Goal: Information Seeking & Learning: Learn about a topic

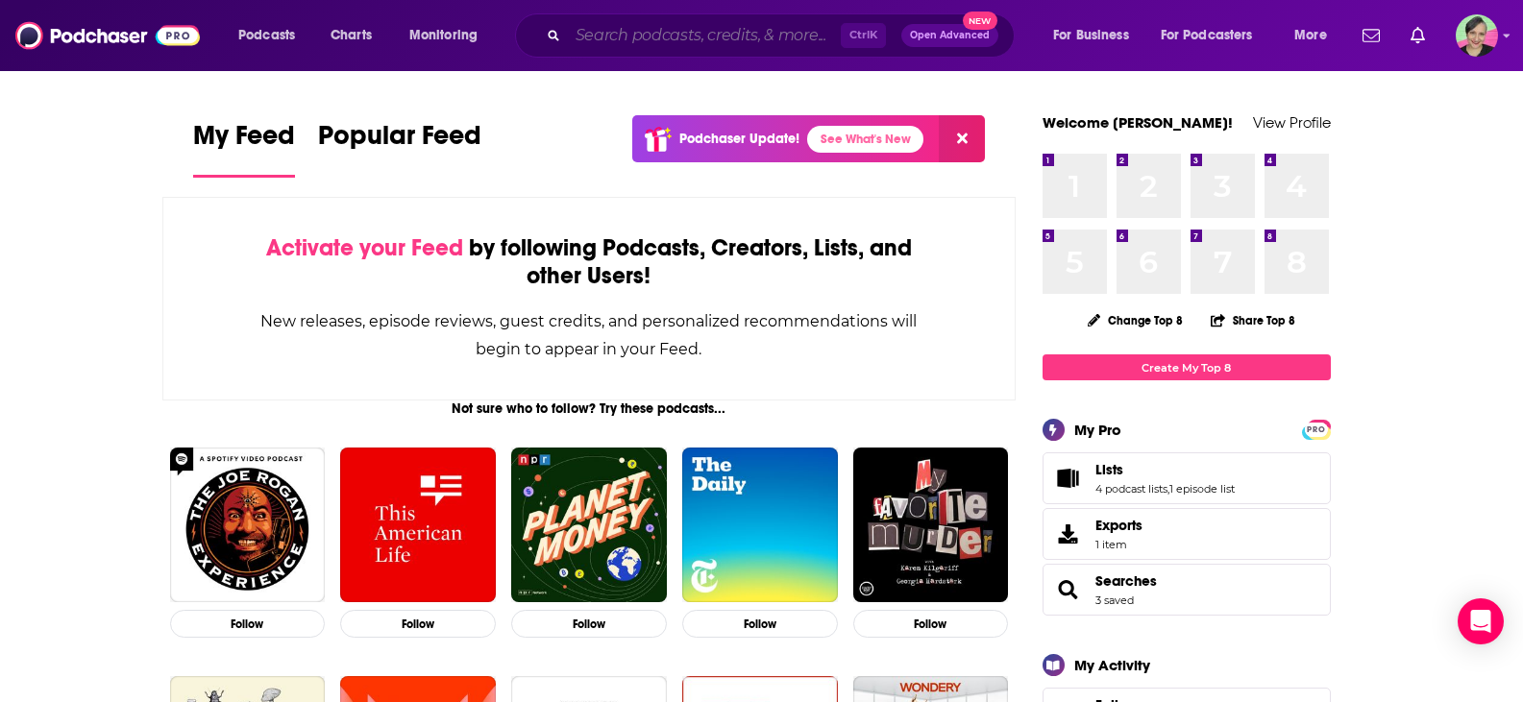
click at [675, 33] on input "Search podcasts, credits, & more..." at bounding box center [704, 35] width 273 height 31
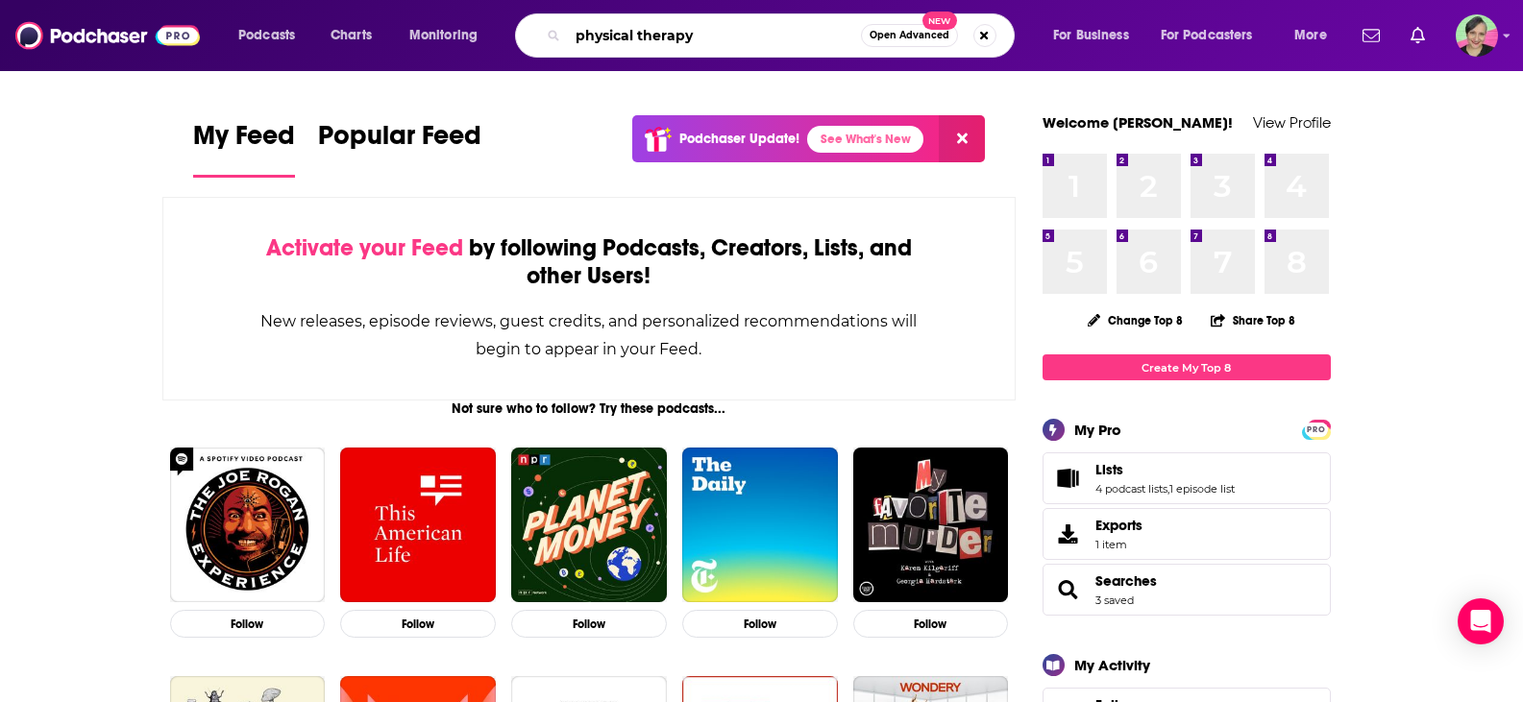
type input "physical therapy"
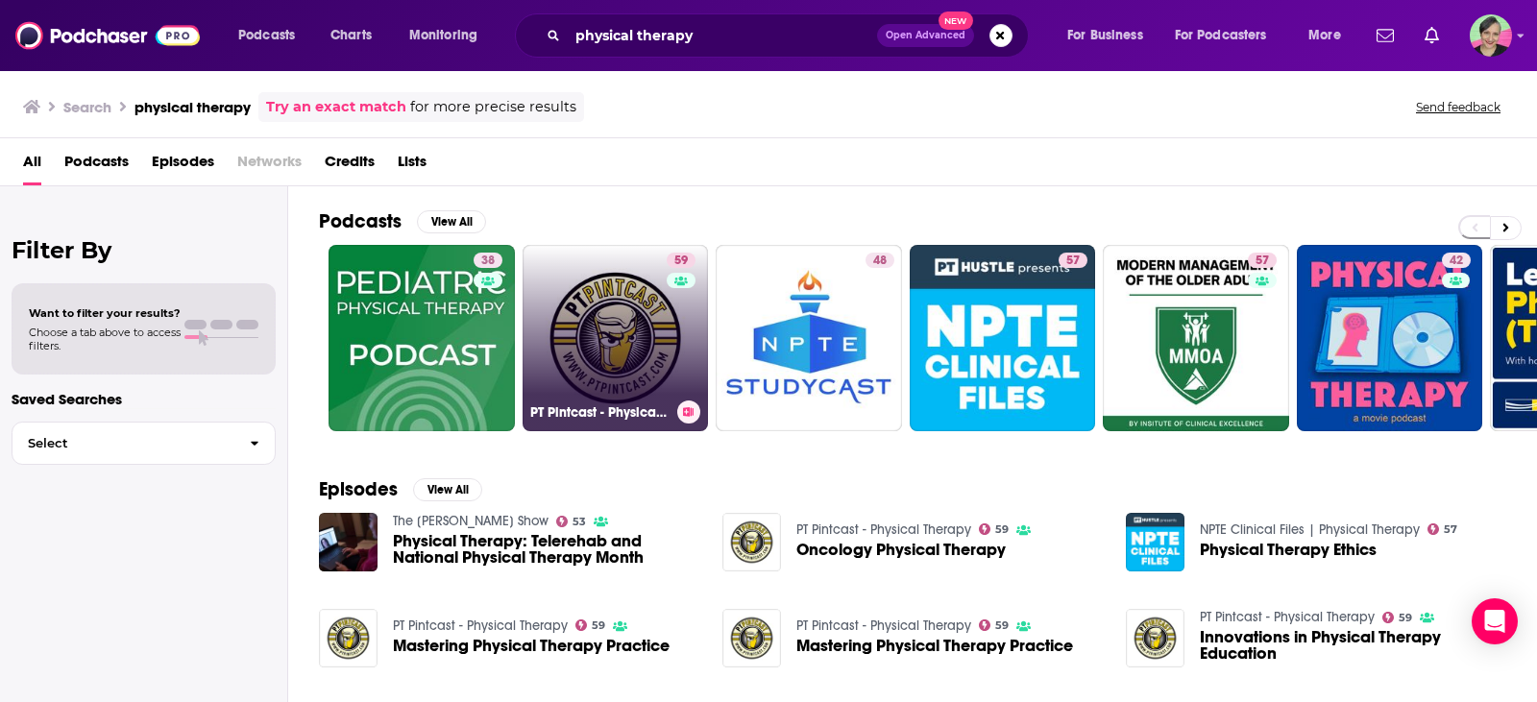
click at [618, 288] on link "59 PT Pintcast - Physical Therapy" at bounding box center [616, 338] width 186 height 186
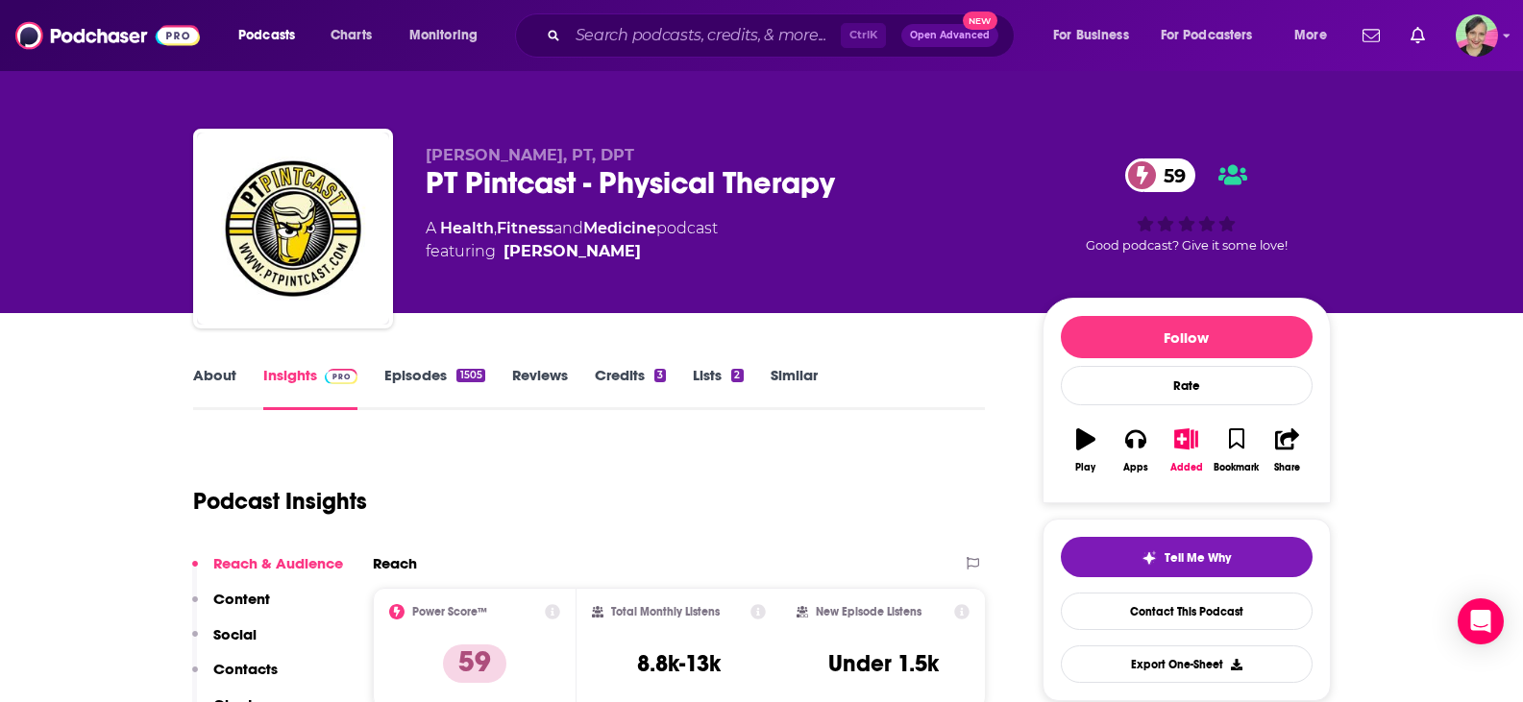
click at [796, 372] on link "Similar" at bounding box center [794, 388] width 47 height 44
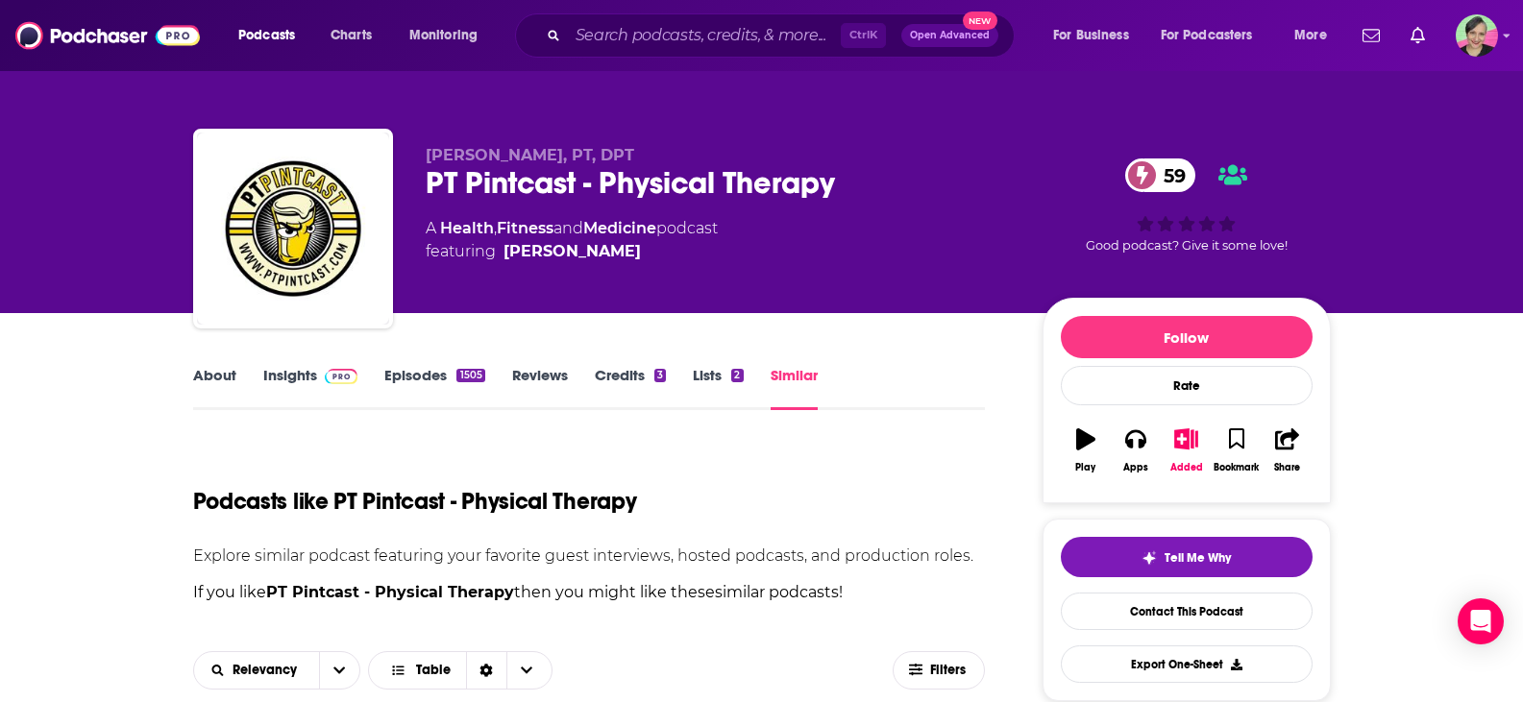
click at [783, 373] on link "Similar" at bounding box center [794, 388] width 47 height 44
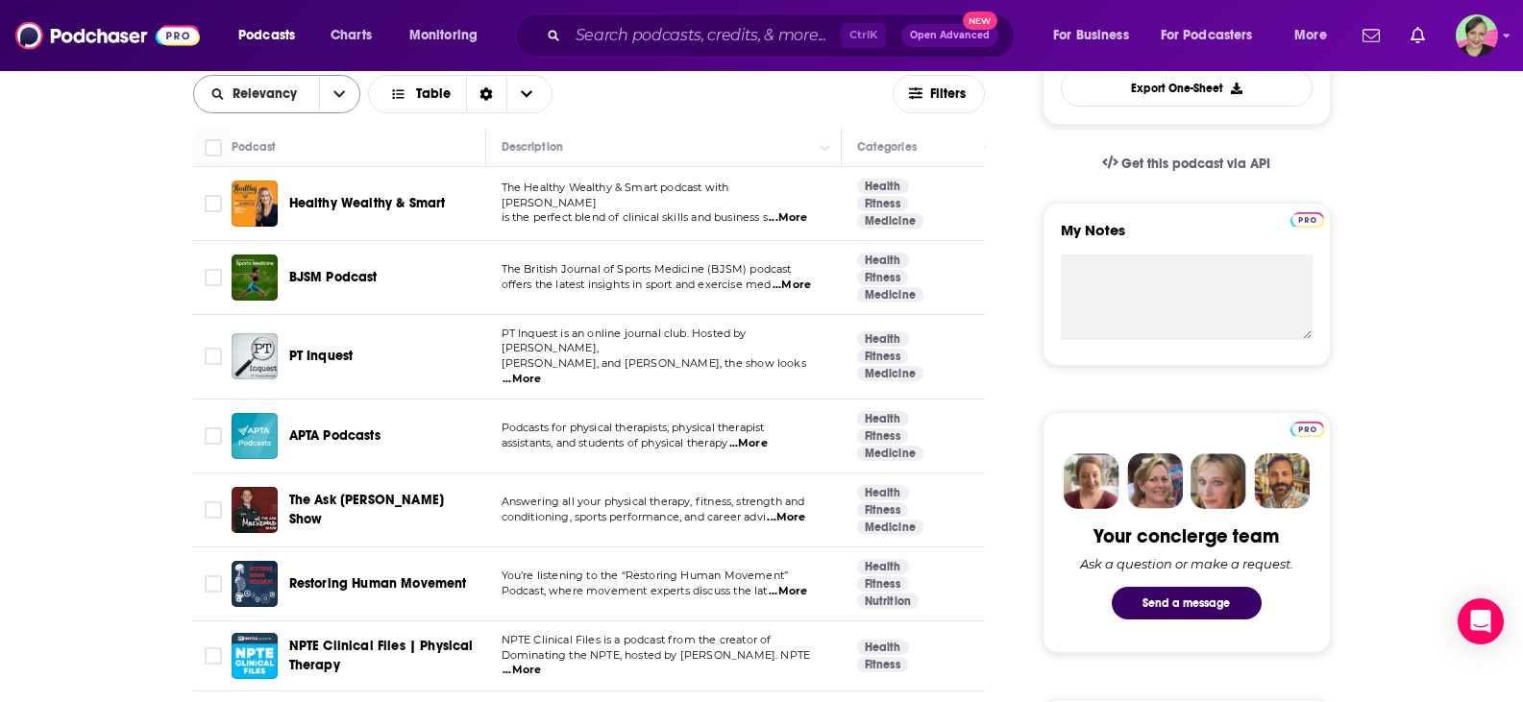
scroll to position [480, 0]
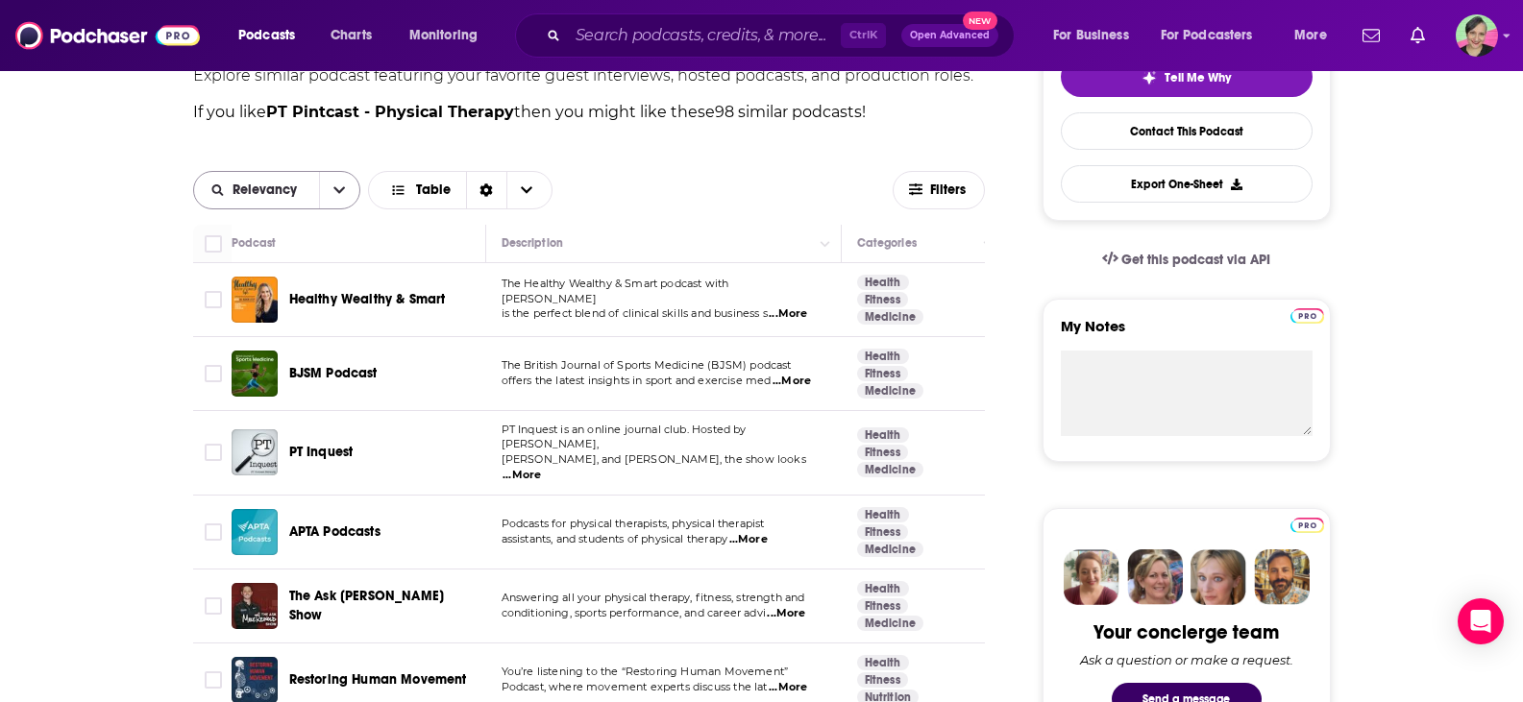
click at [333, 194] on icon "open menu" at bounding box center [339, 190] width 12 height 13
click at [285, 317] on span "Power Score" at bounding box center [288, 322] width 113 height 11
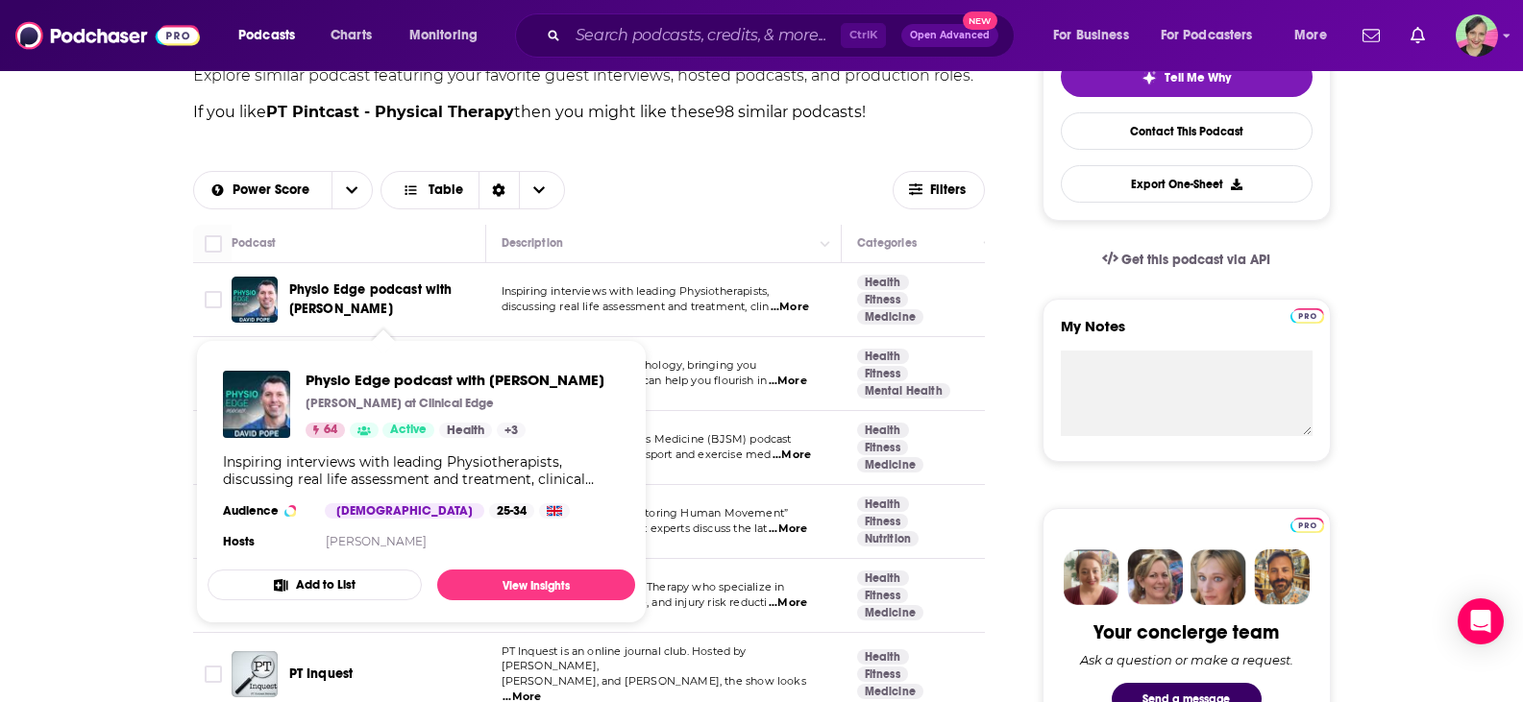
click at [337, 300] on span "Physio Edge podcast with [PERSON_NAME]" at bounding box center [384, 300] width 190 height 38
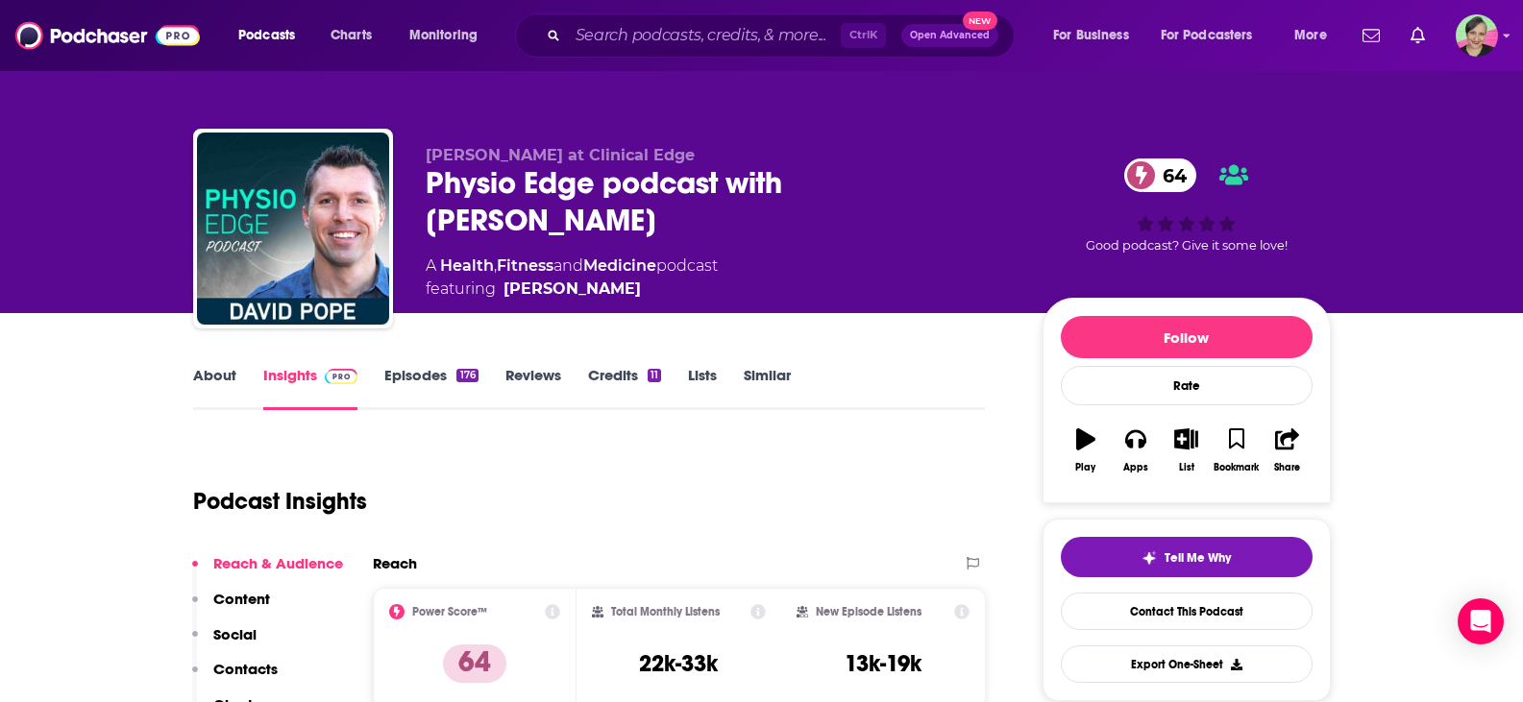
scroll to position [96, 0]
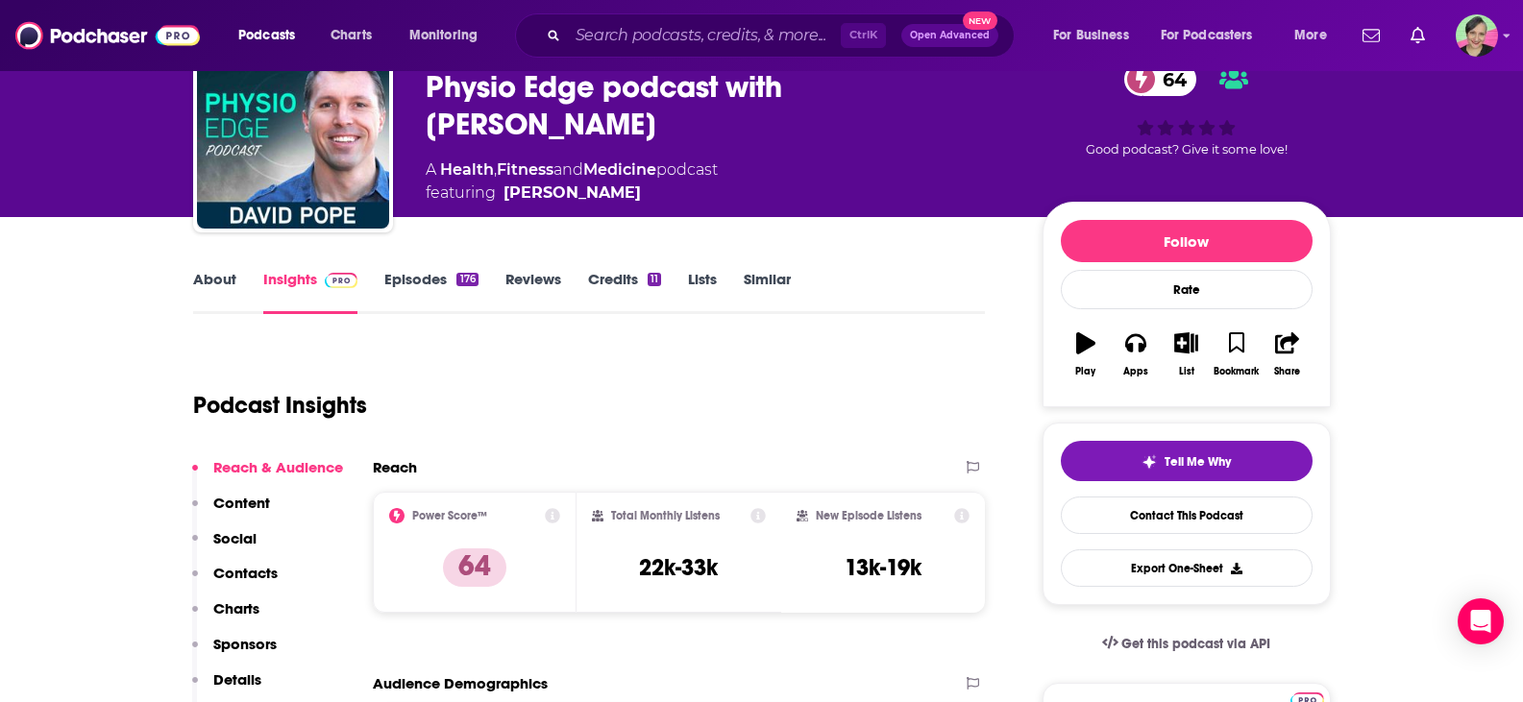
click at [206, 282] on link "About" at bounding box center [214, 292] width 43 height 44
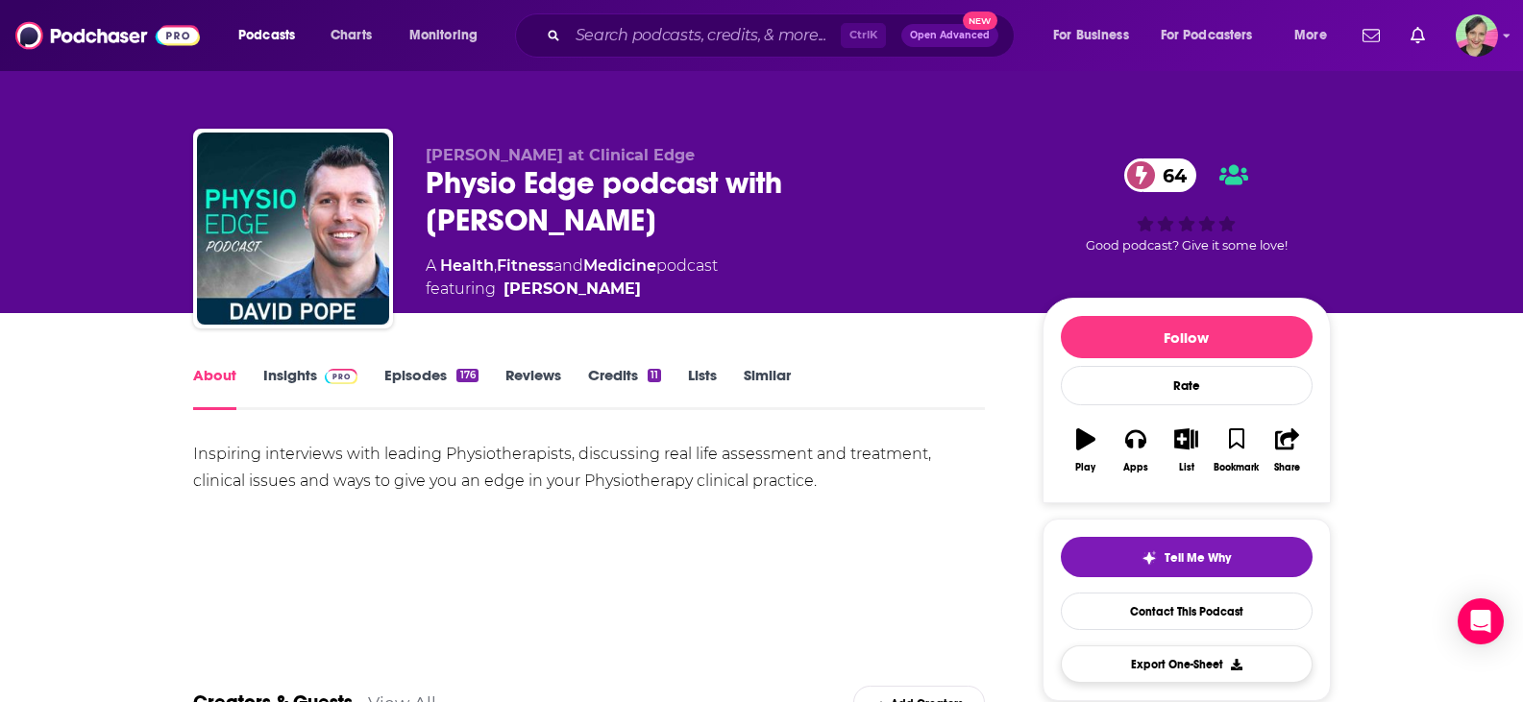
scroll to position [384, 0]
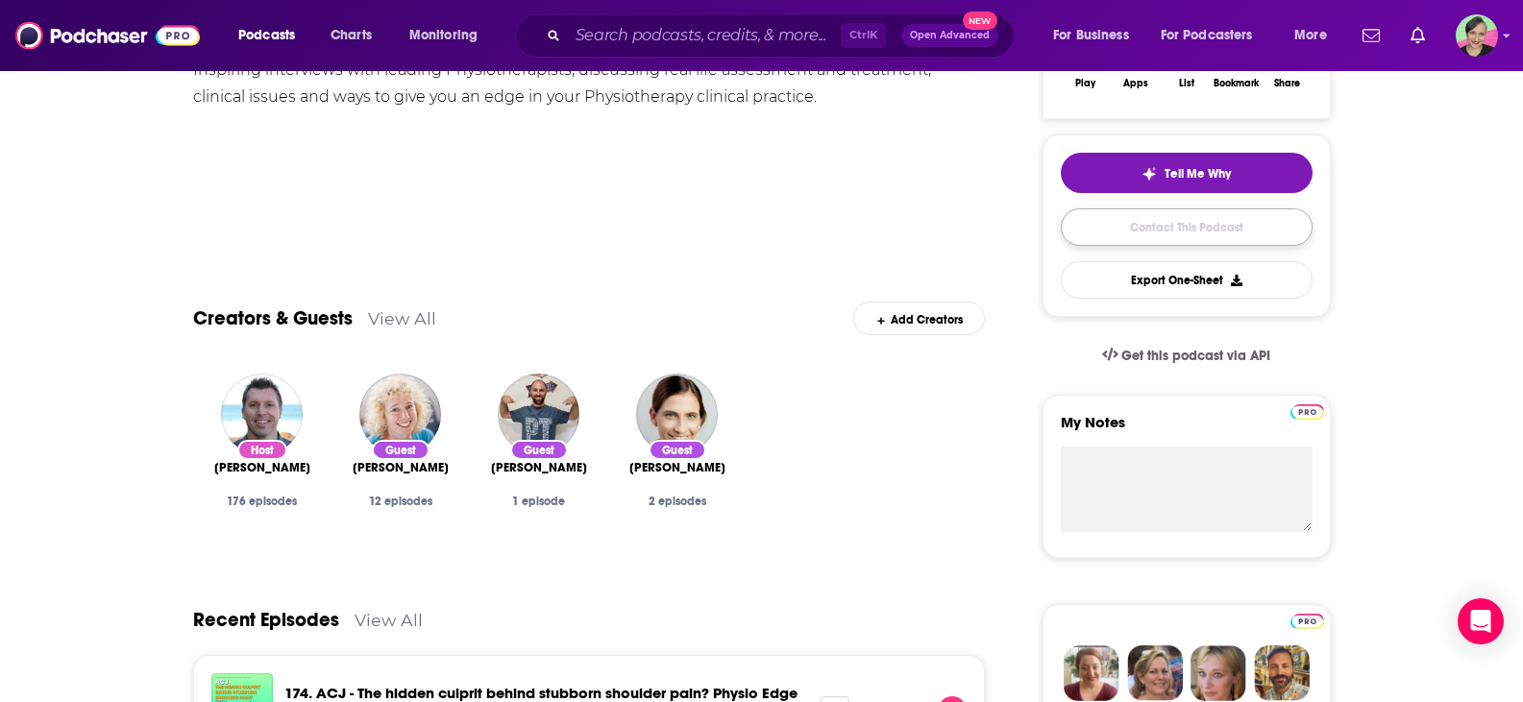
click at [1221, 232] on link "Contact This Podcast" at bounding box center [1187, 226] width 252 height 37
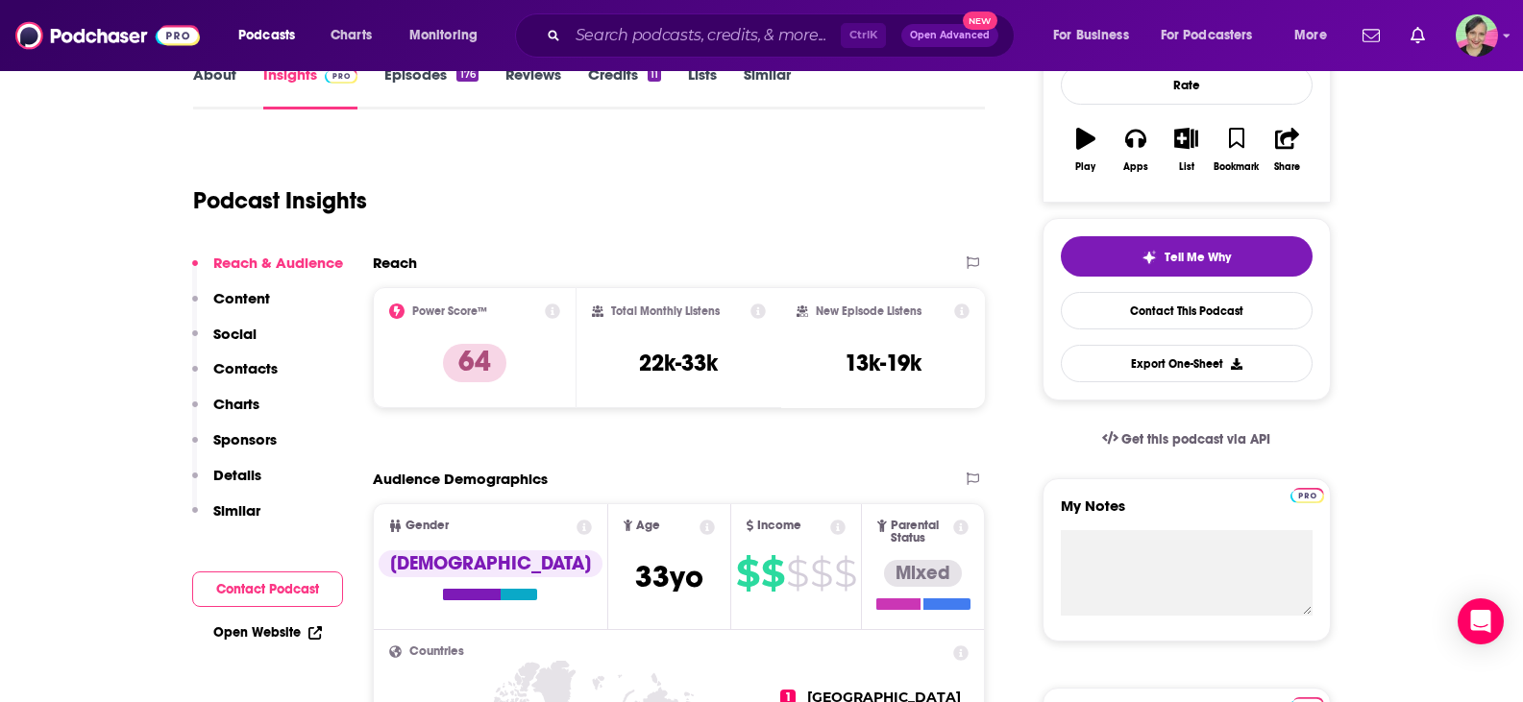
scroll to position [205, 0]
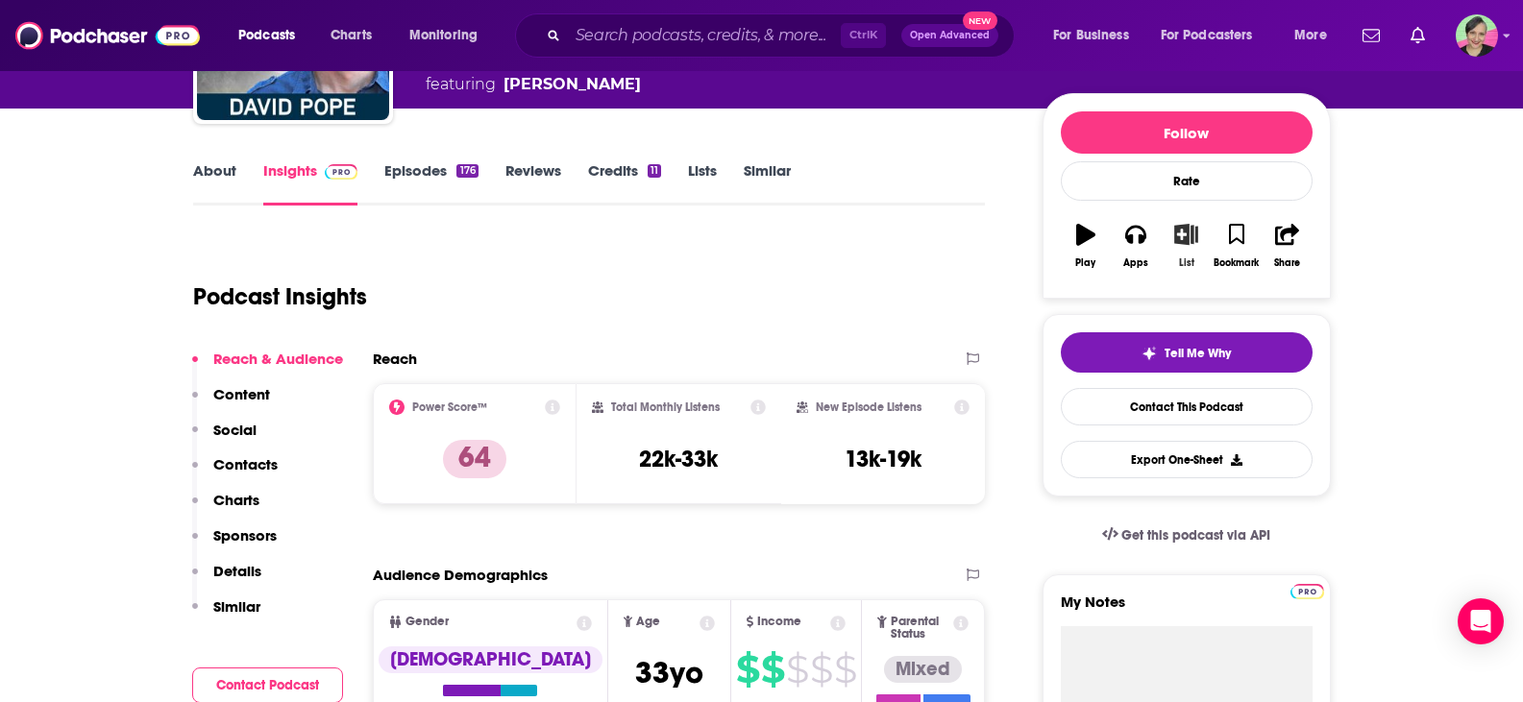
click at [1187, 238] on icon "button" at bounding box center [1186, 234] width 24 height 21
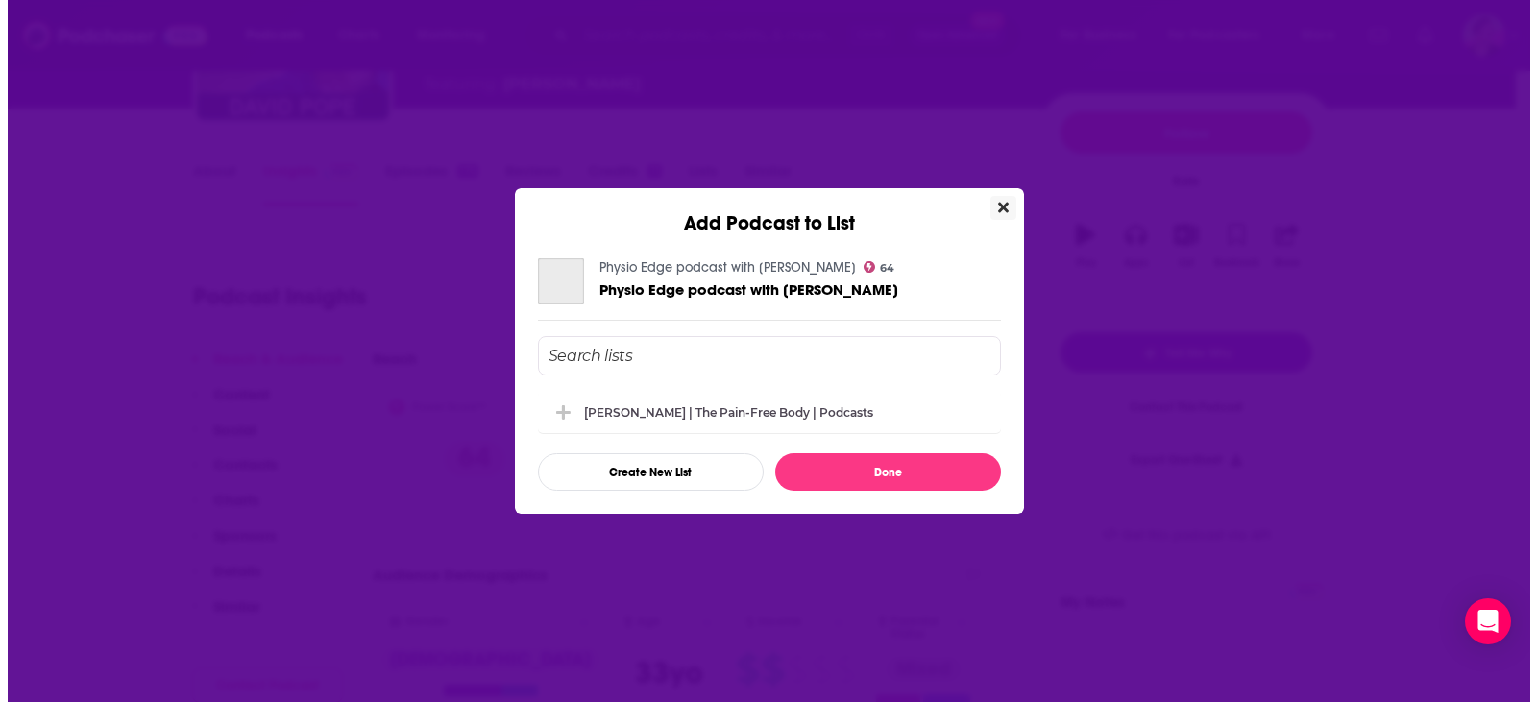
scroll to position [0, 0]
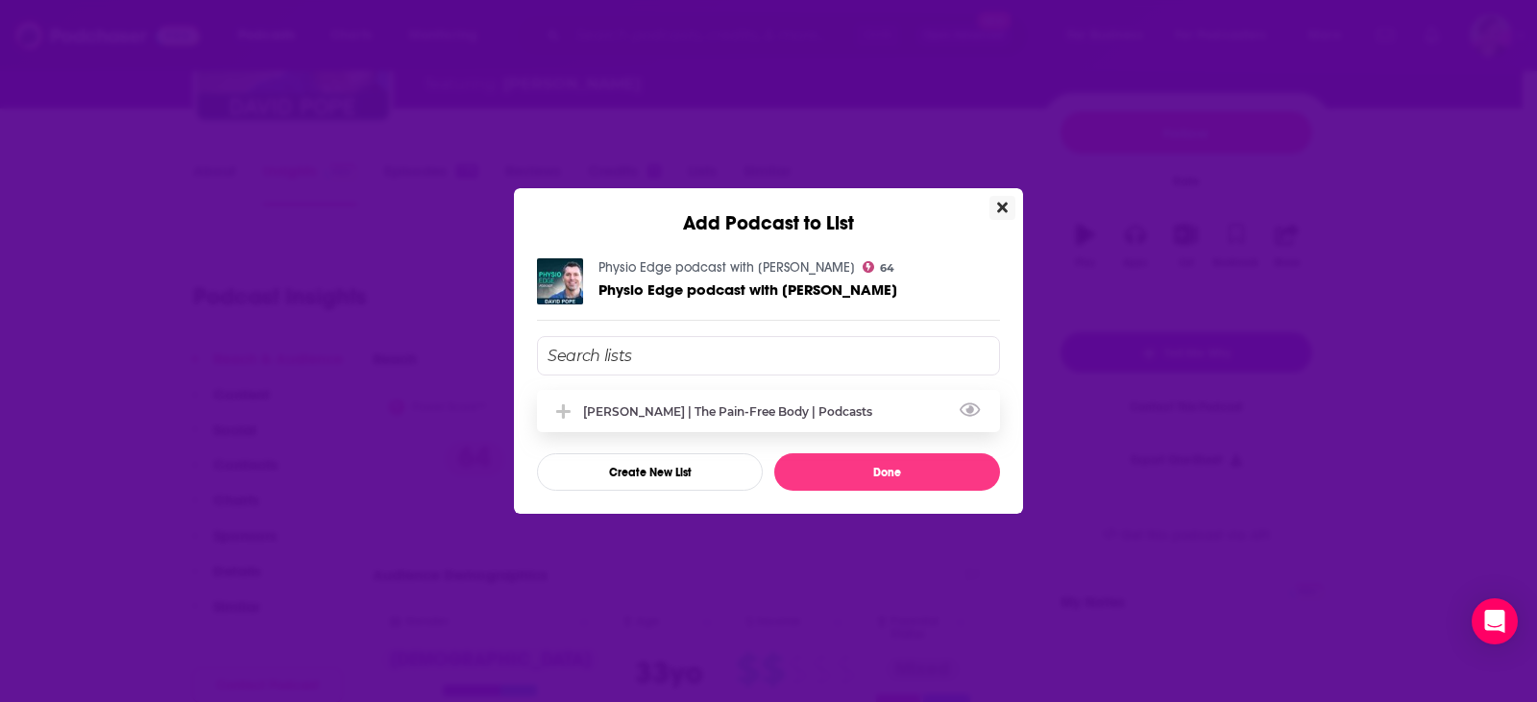
click at [707, 409] on div "[PERSON_NAME] | The Pain-Free Body | podcasts" at bounding box center [733, 411] width 301 height 14
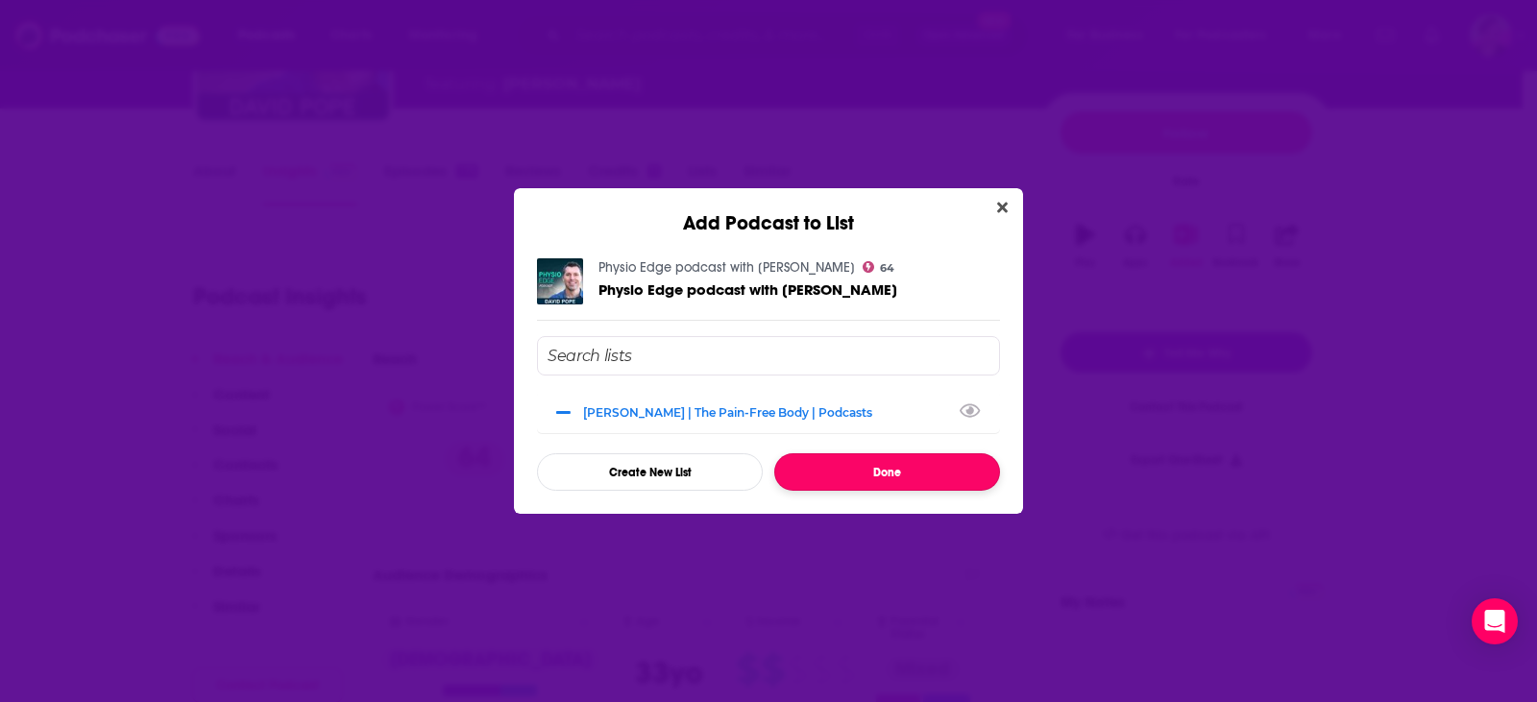
click at [880, 473] on button "Done" at bounding box center [887, 471] width 226 height 37
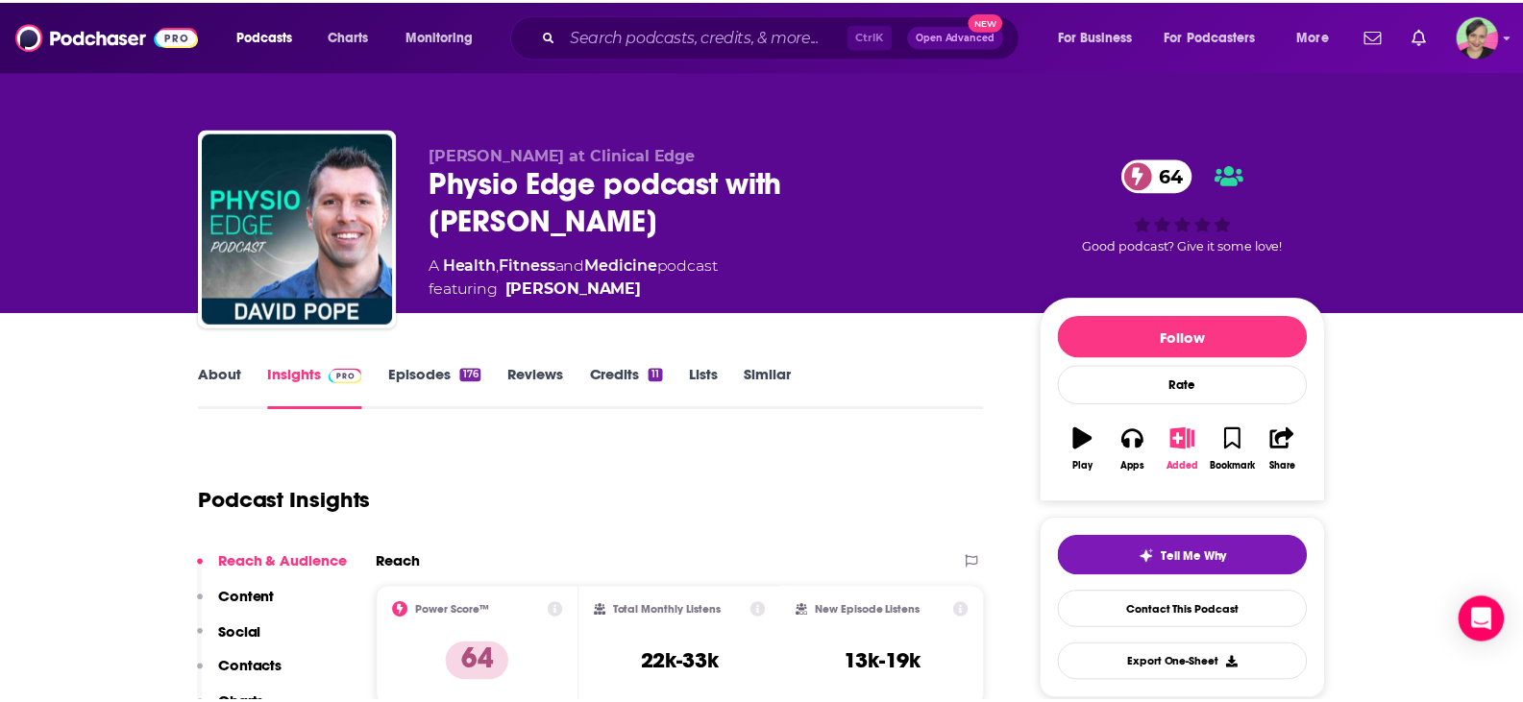
scroll to position [205, 0]
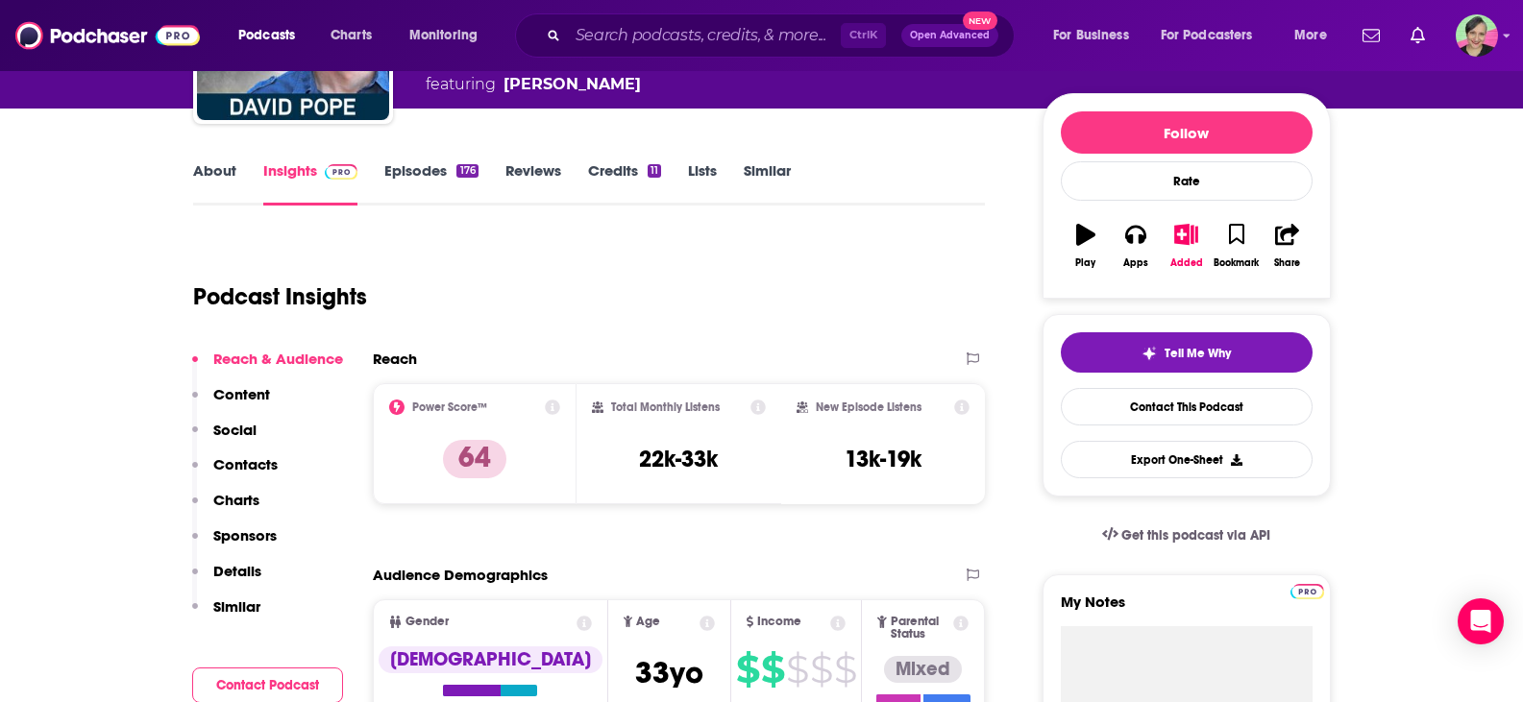
click at [765, 162] on link "Similar" at bounding box center [767, 183] width 47 height 44
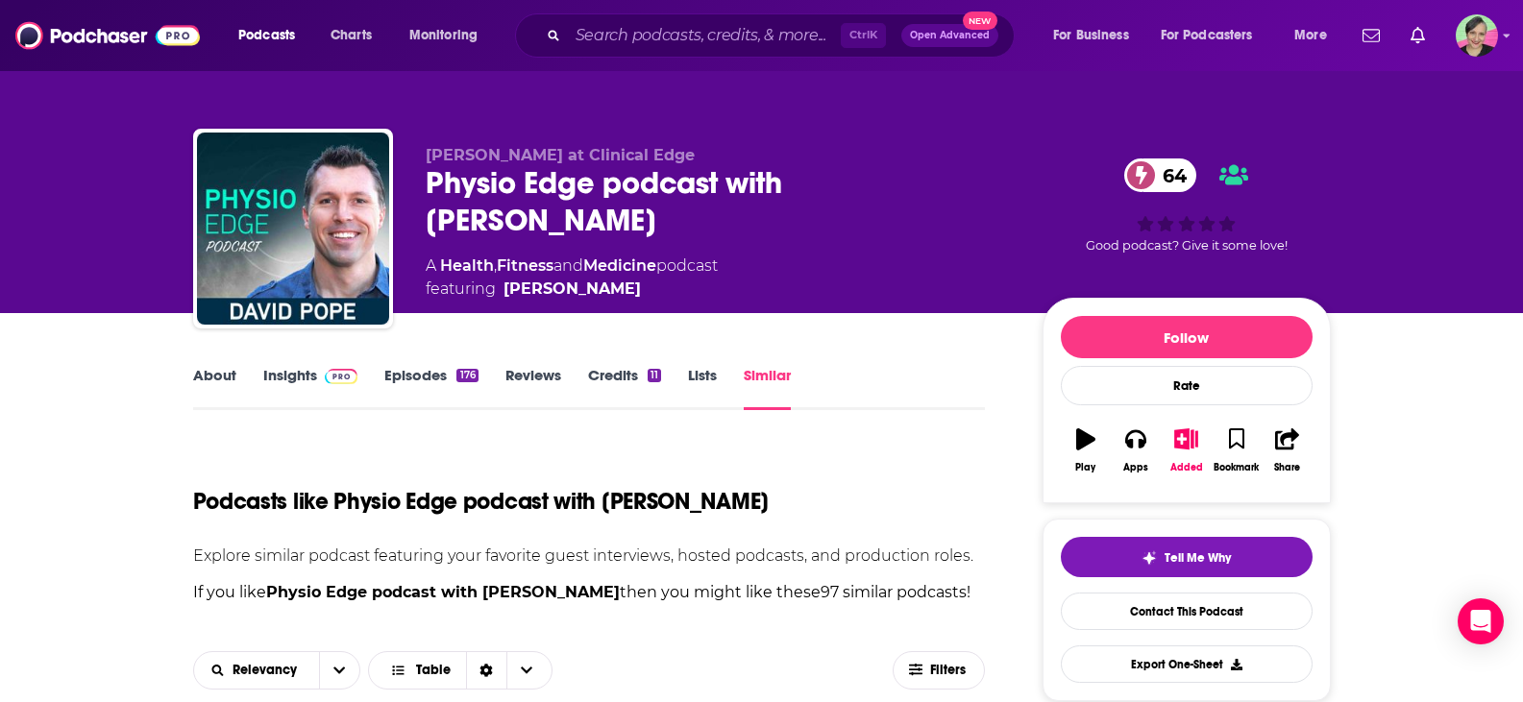
scroll to position [384, 0]
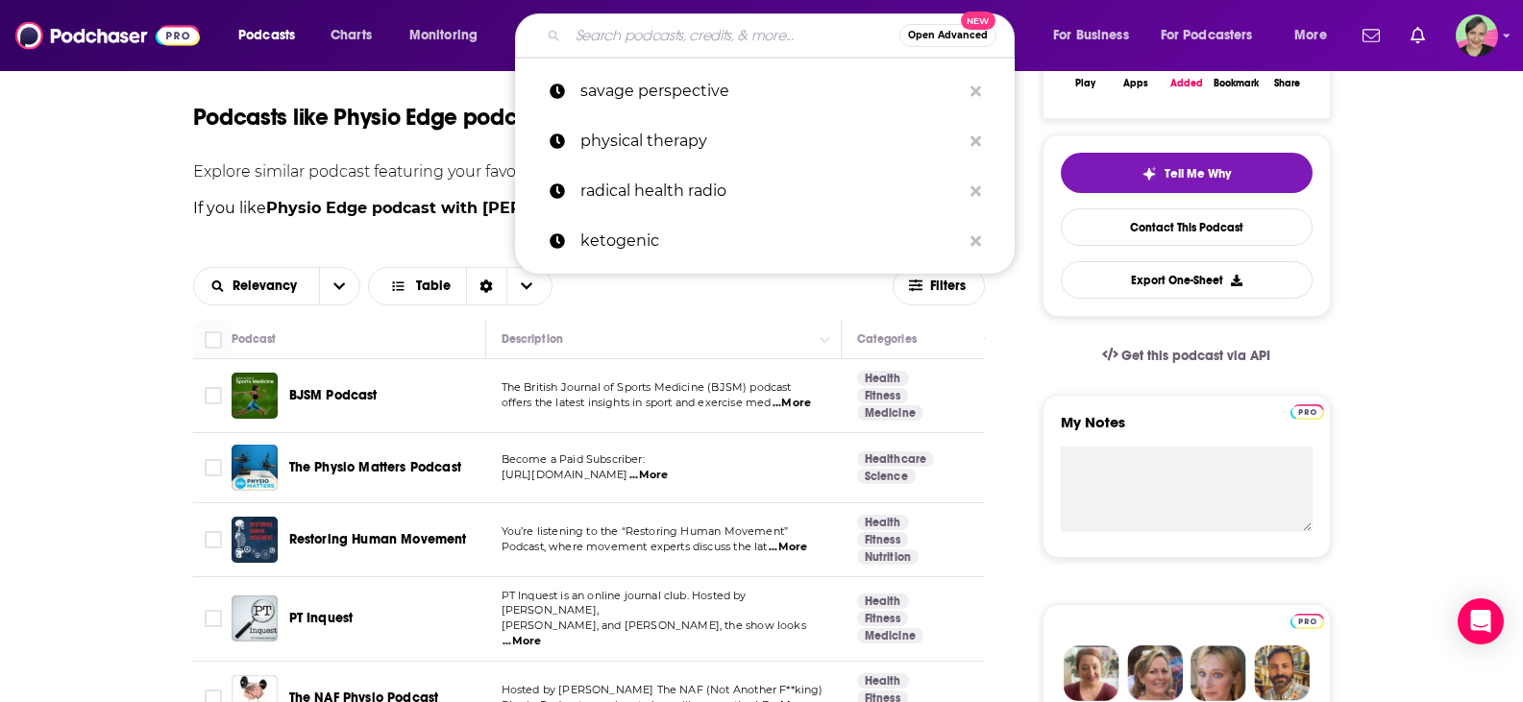
click at [665, 30] on input "Search podcasts, credits, & more..." at bounding box center [733, 35] width 331 height 31
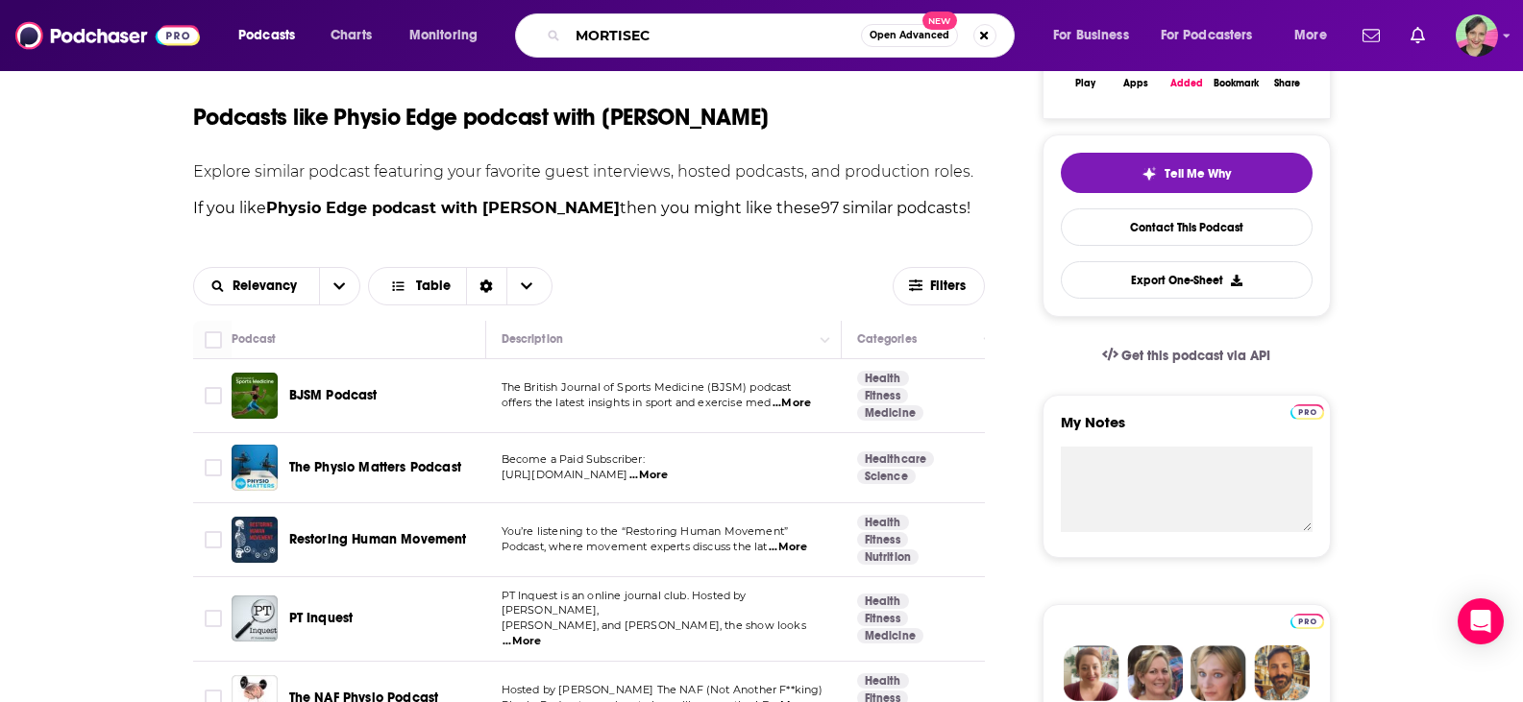
type input "MORTISECT"
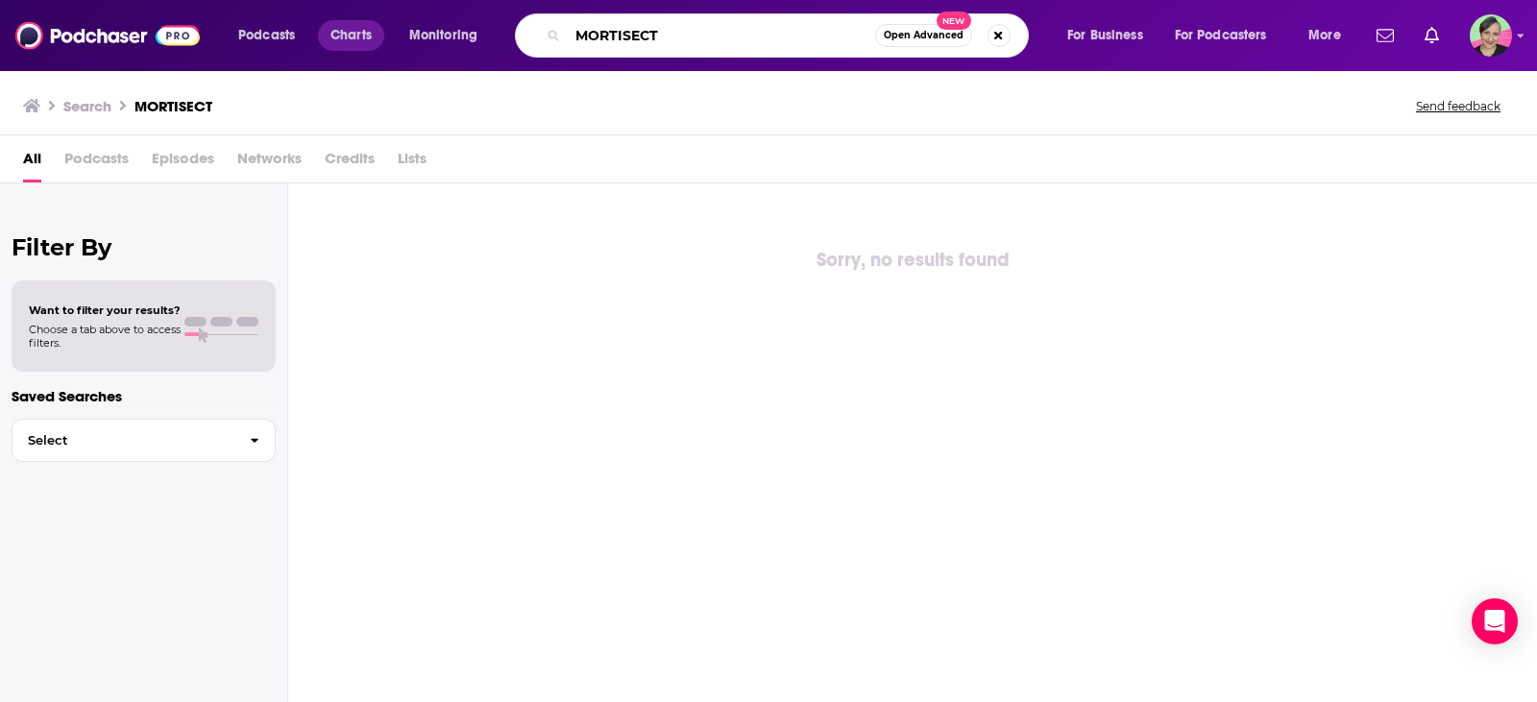
drag, startPoint x: 719, startPoint y: 37, endPoint x: 348, endPoint y: 22, distance: 371.2
click at [348, 22] on div "Podcasts Charts Monitoring MORTISECT Open Advanced New For Business For Podcast…" at bounding box center [792, 35] width 1135 height 44
click at [118, 35] on img at bounding box center [107, 35] width 184 height 37
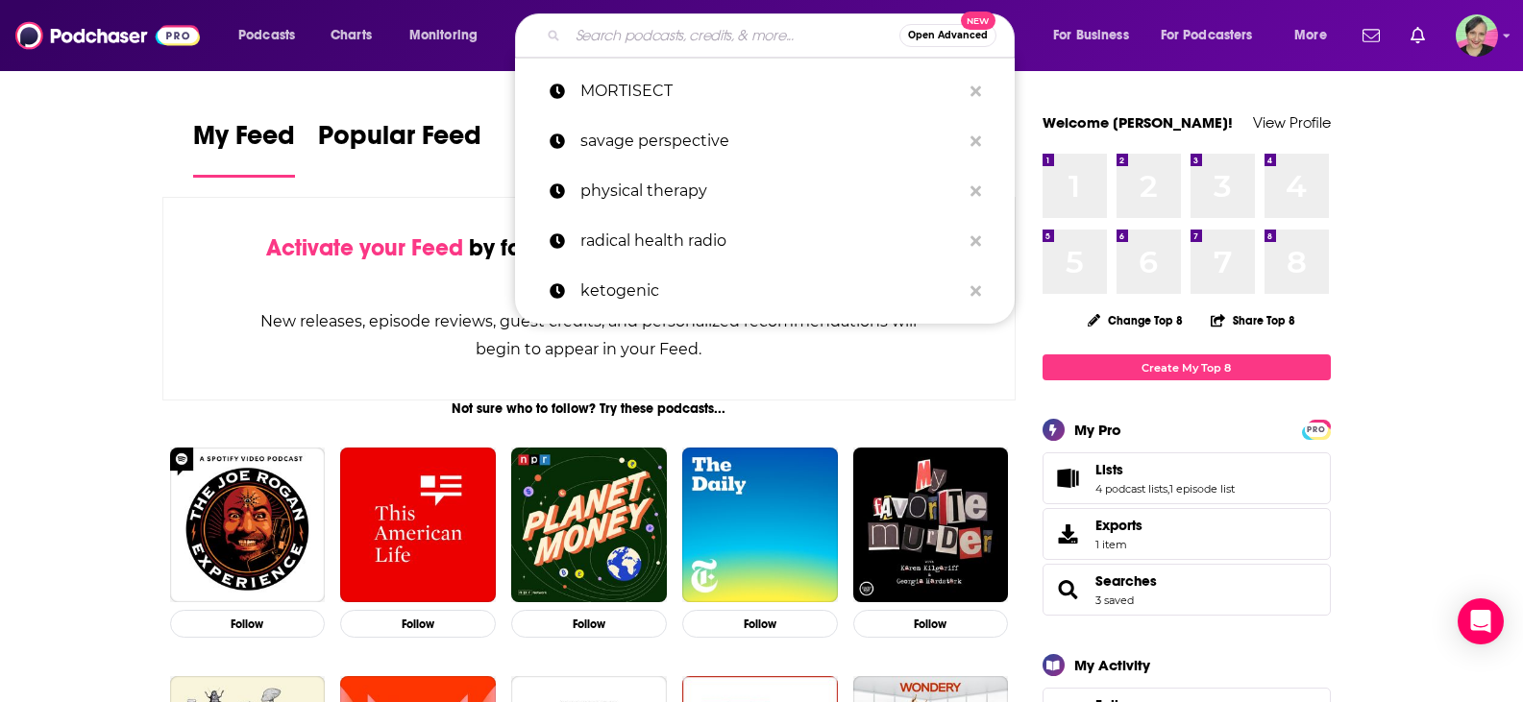
click at [667, 30] on input "Search podcasts, credits, & more..." at bounding box center [733, 35] width 331 height 31
type input "M"
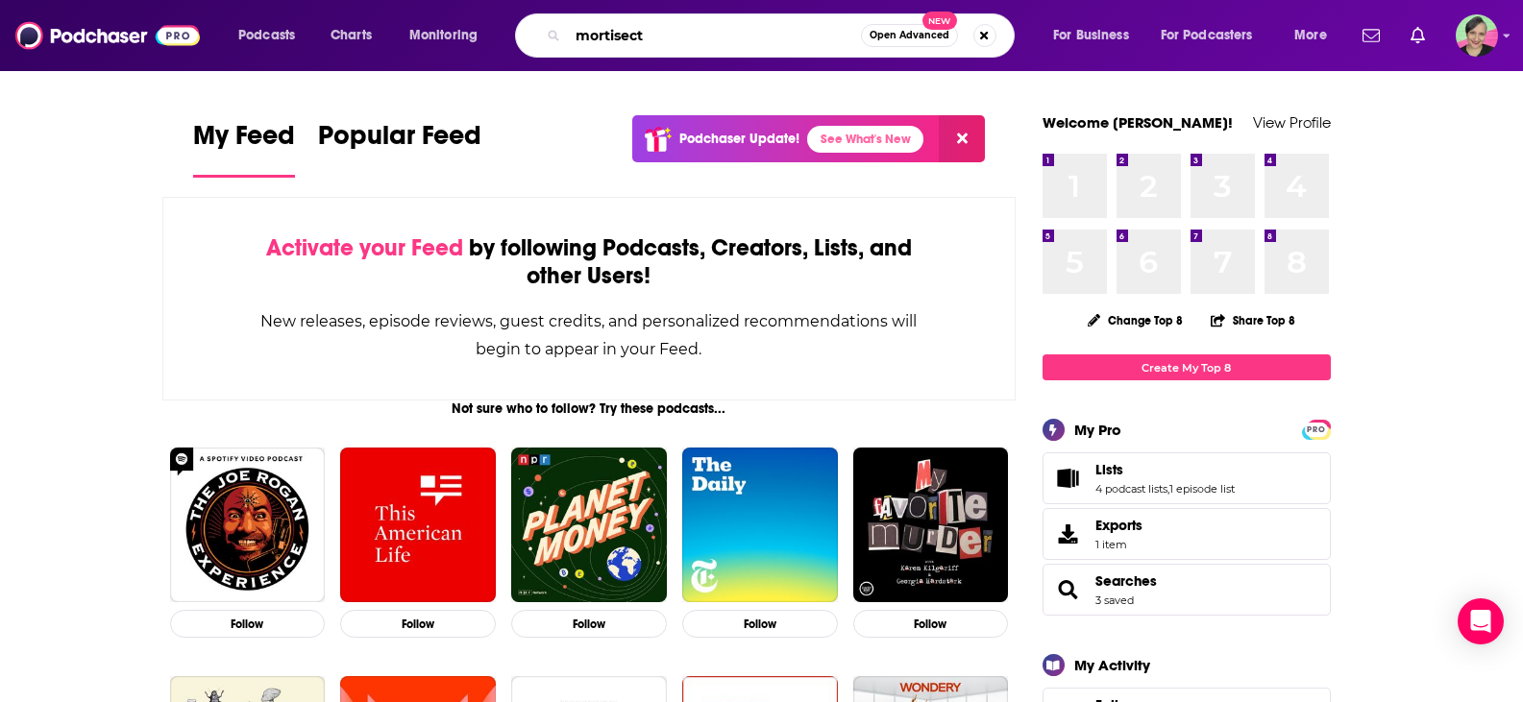
type input "mortisect"
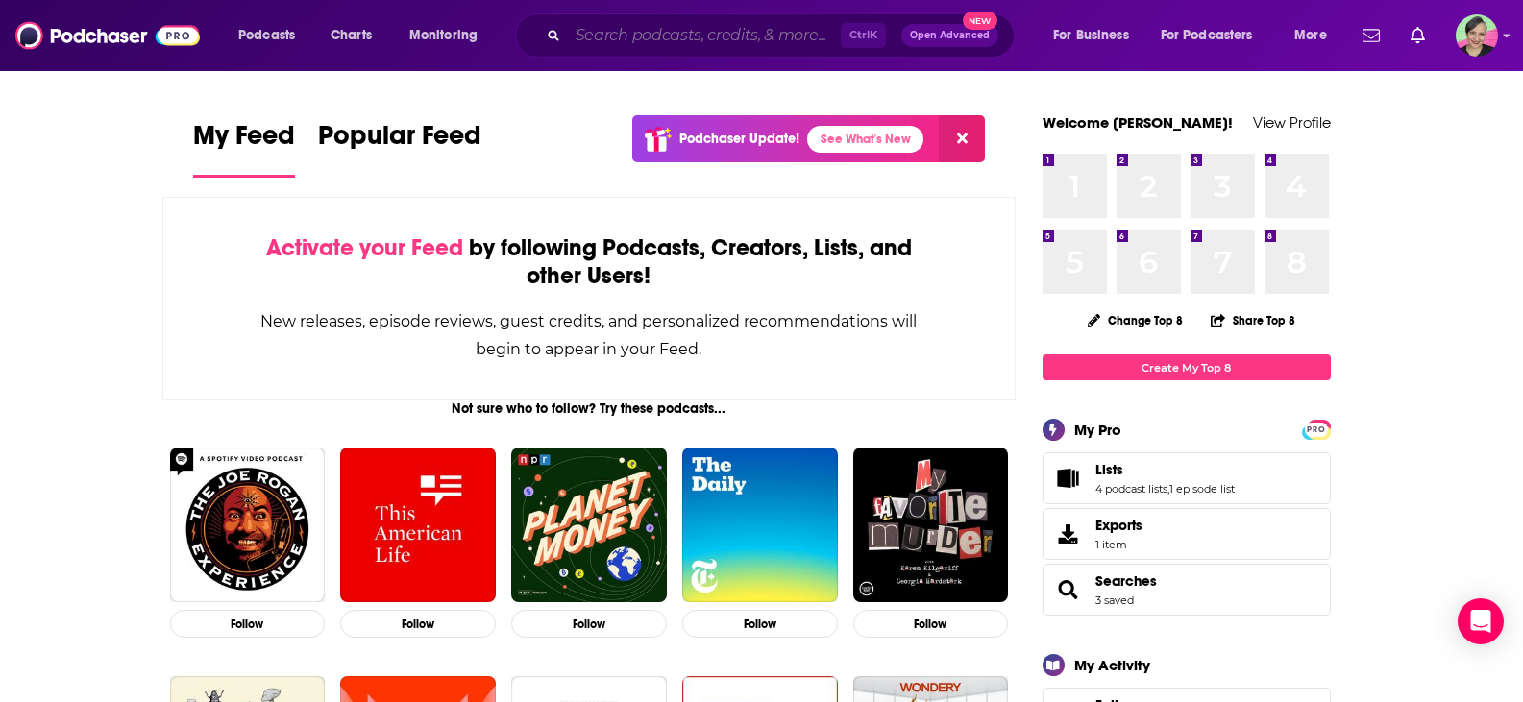
click at [668, 29] on input "Search podcasts, credits, & more..." at bounding box center [704, 35] width 273 height 31
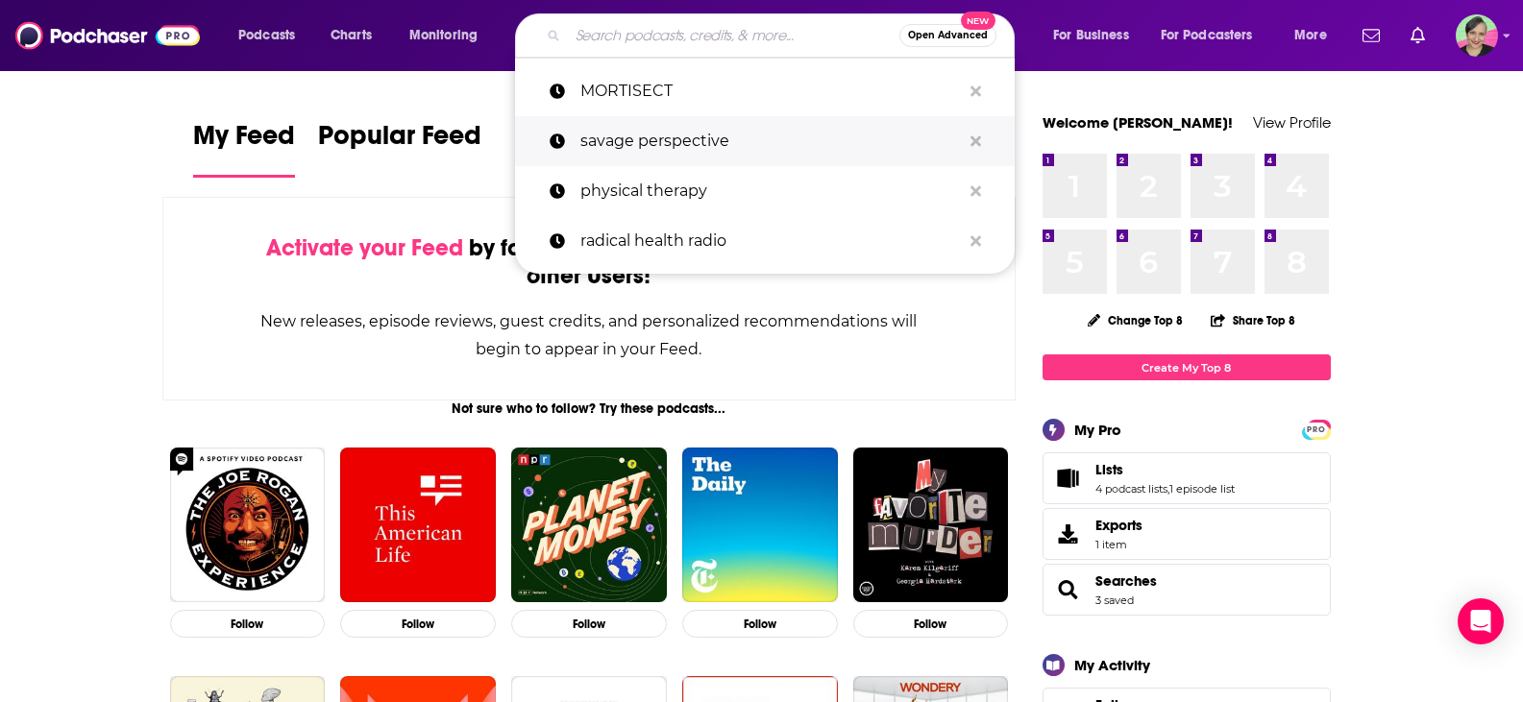
click at [682, 135] on p "savage perspective" at bounding box center [770, 141] width 380 height 50
type input "savage perspective"
